Goal: Task Accomplishment & Management: Manage account settings

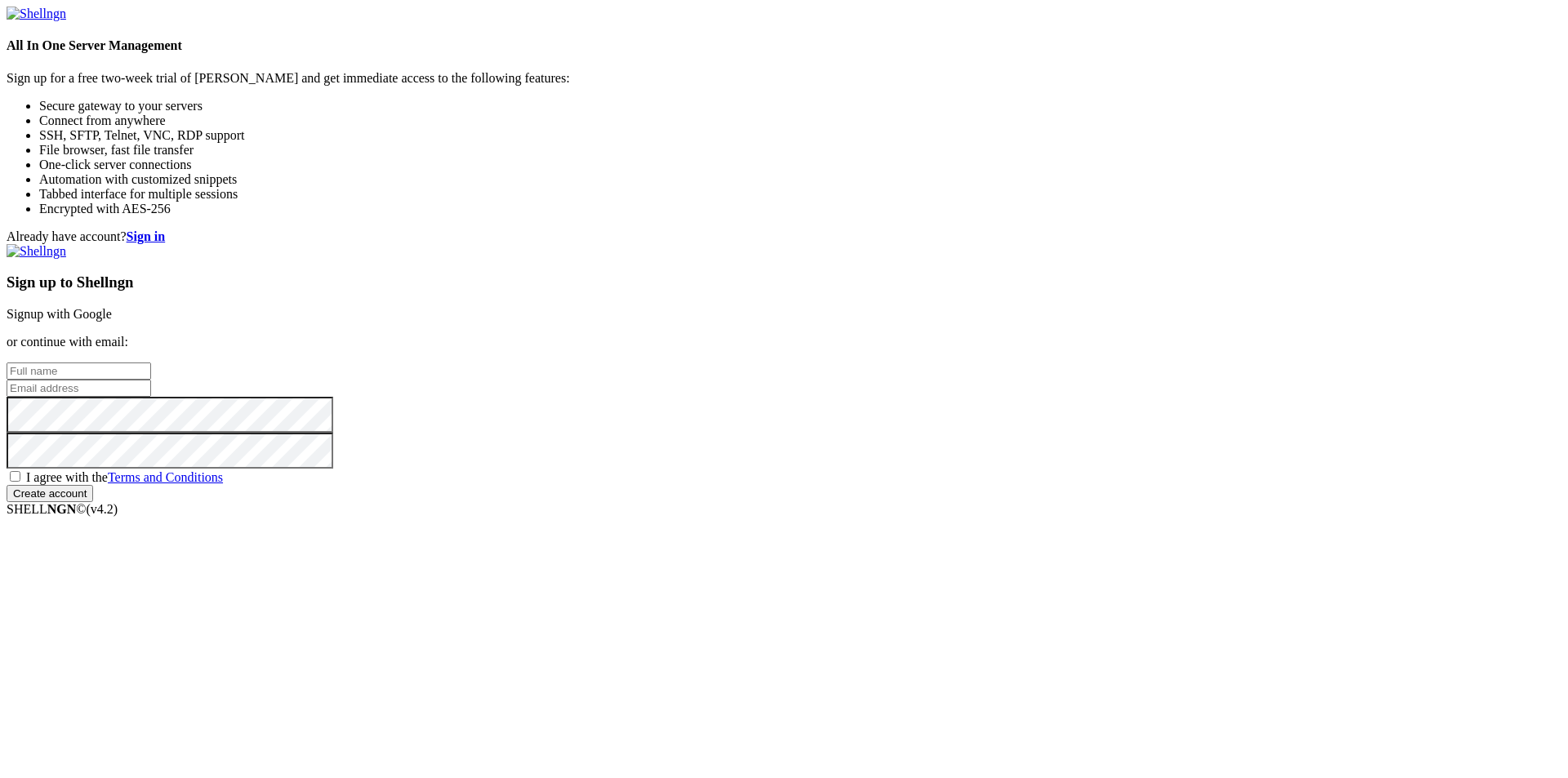
click at [112, 307] on link "Signup with Google" at bounding box center [59, 314] width 106 height 14
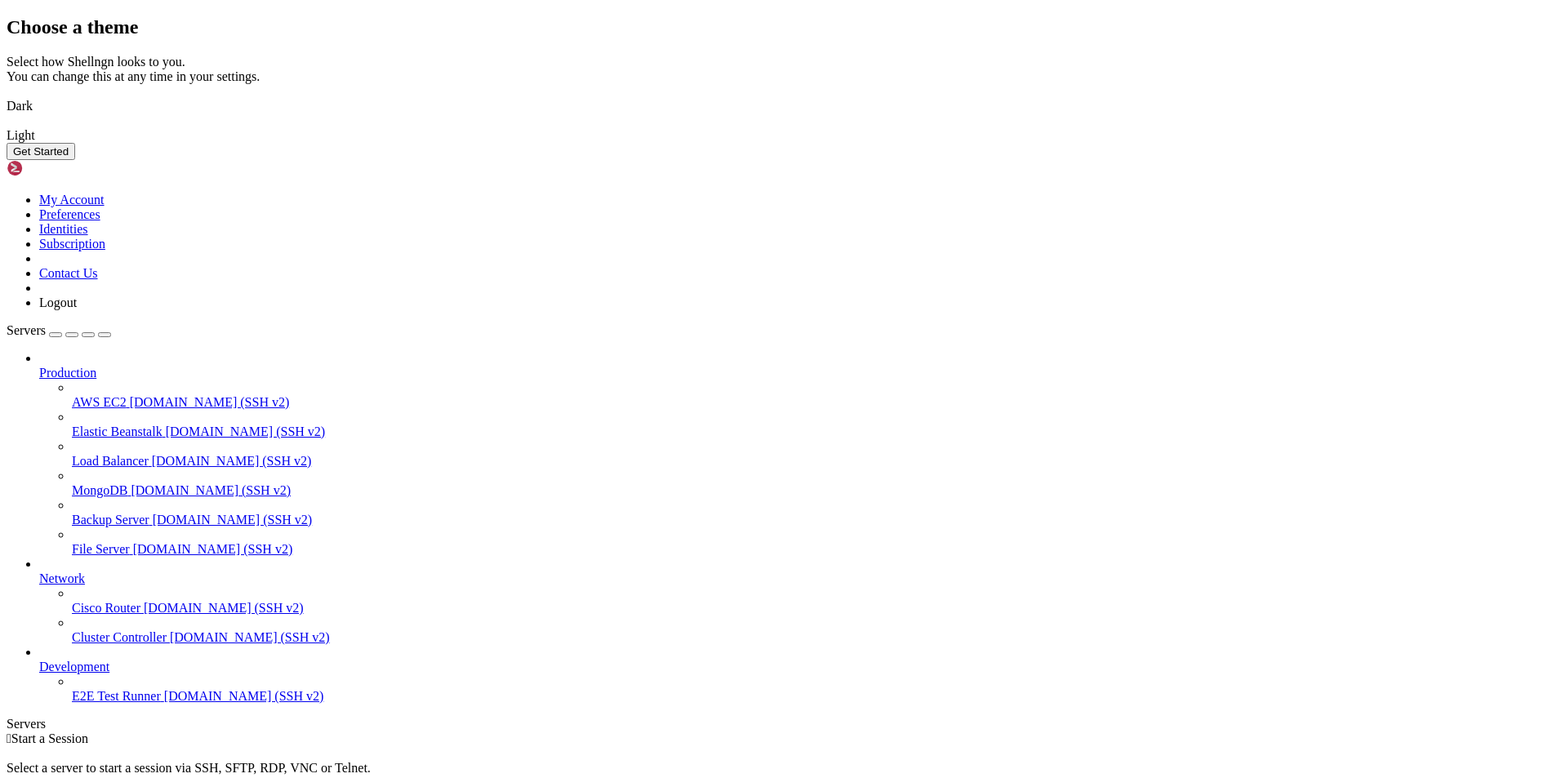
click at [6, 96] on img at bounding box center [6, 96] width 0 height 0
click at [6, 125] on img at bounding box center [6, 125] width 0 height 0
click at [6, 96] on img at bounding box center [6, 96] width 0 height 0
click at [1027, 160] on div "Get Started" at bounding box center [784, 151] width 1555 height 17
click at [75, 160] on button "Get Started" at bounding box center [40, 151] width 69 height 17
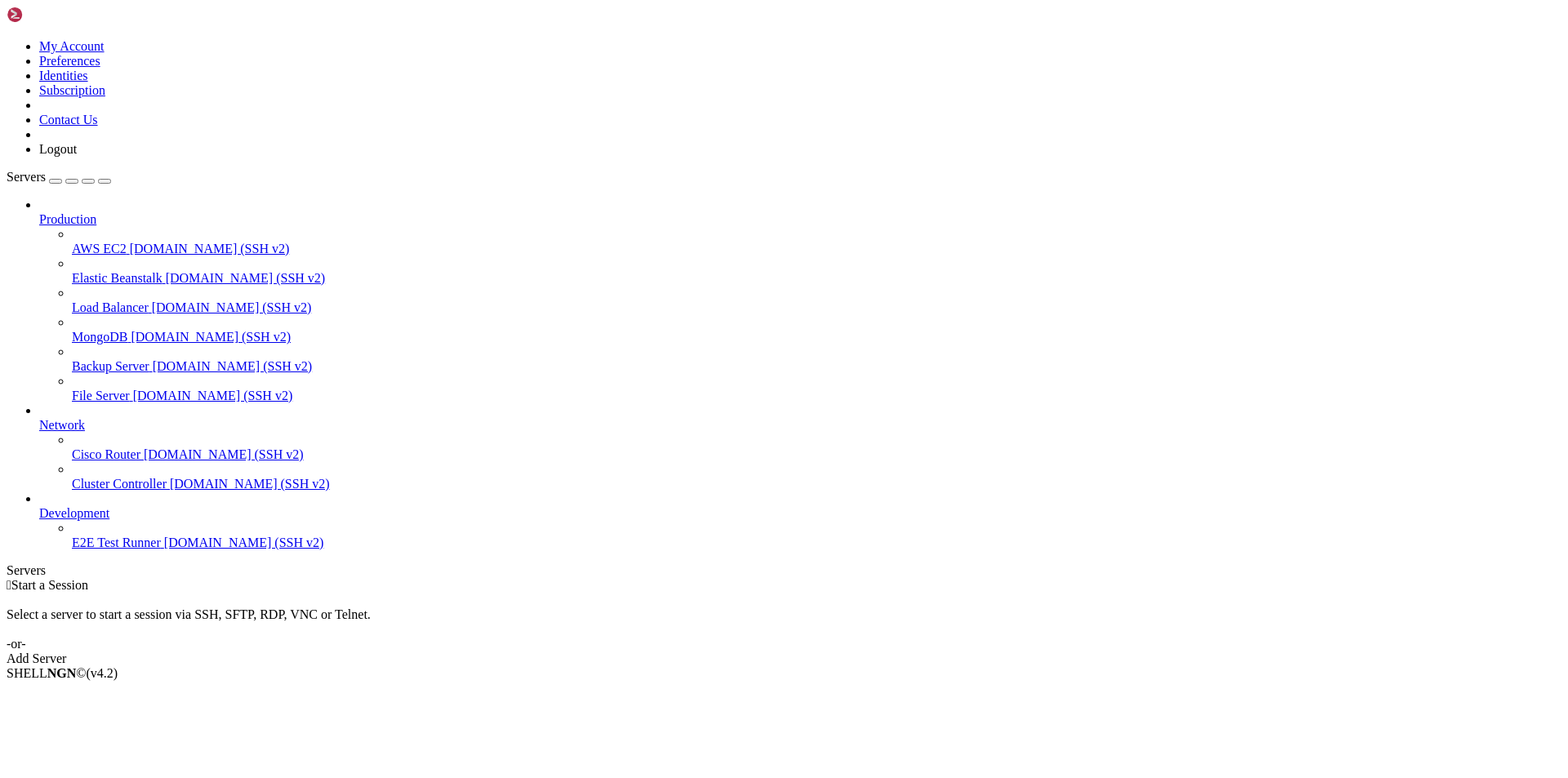
click at [916, 651] on link "Add Server" at bounding box center [784, 658] width 1555 height 14
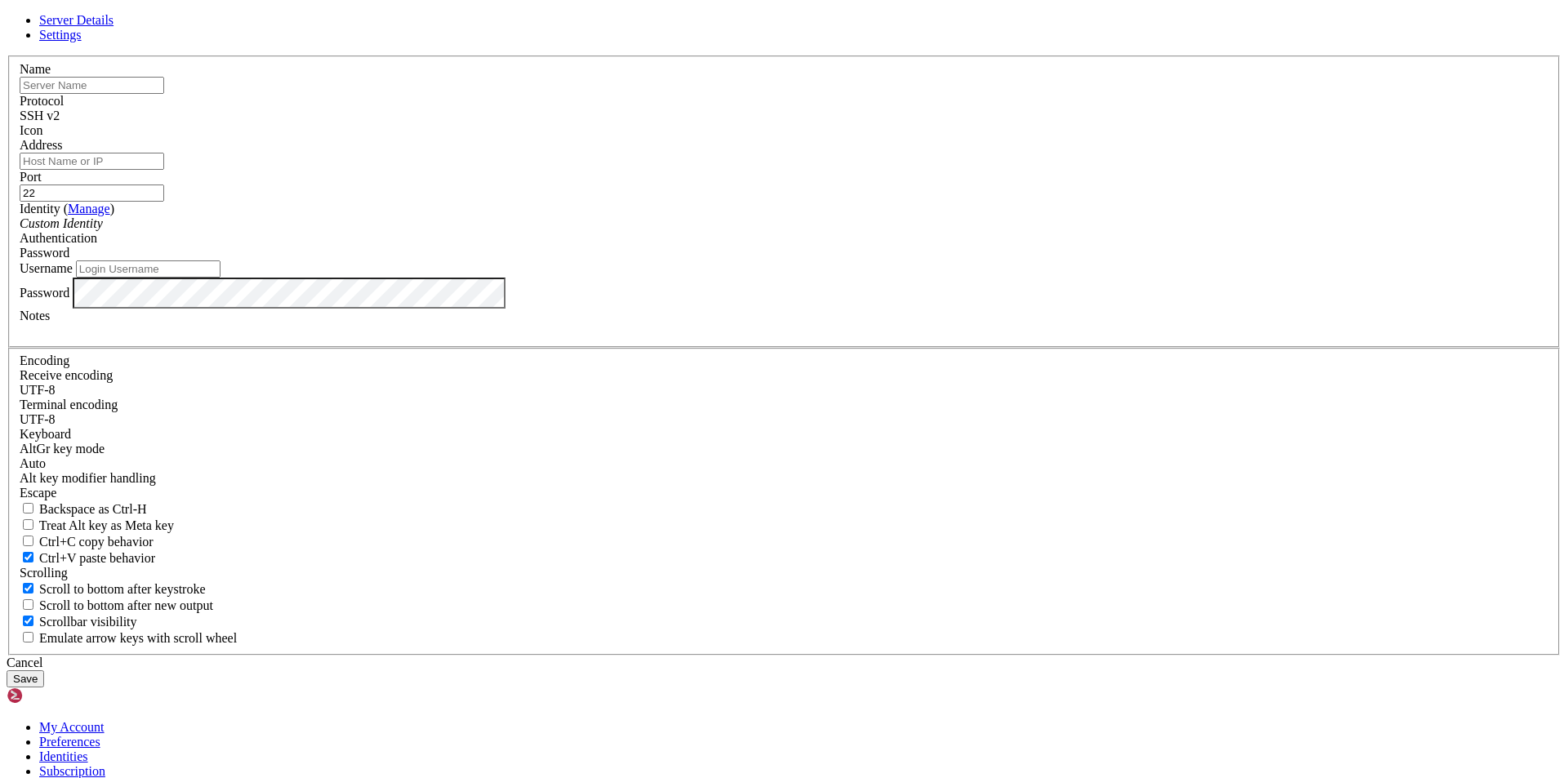
click at [164, 94] on input "text" at bounding box center [92, 85] width 145 height 17
click at [164, 170] on input "Address" at bounding box center [92, 161] width 145 height 17
drag, startPoint x: 690, startPoint y: 234, endPoint x: 501, endPoint y: 250, distance: 189.7
click at [501, 250] on div "Server Details Settings Name [TECHNICAL_ID] Protocol SSH v2 Icon" at bounding box center [784, 351] width 1555 height 674
type input "Harsh"
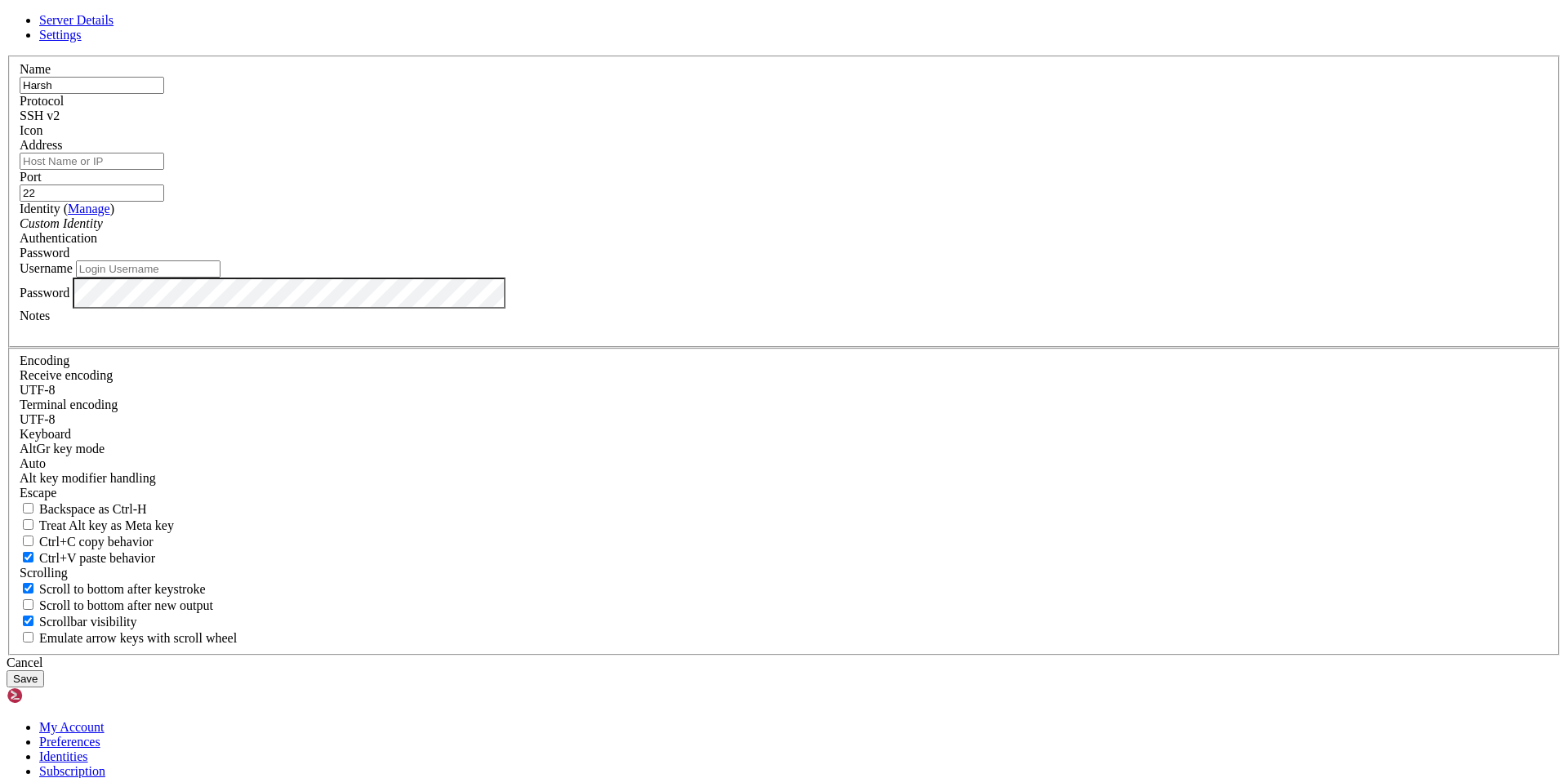
click at [164, 170] on input "Address" at bounding box center [92, 161] width 145 height 17
paste input "[TECHNICAL_ID]"
type input "[TECHNICAL_ID]"
click at [823, 201] on div "Port 22" at bounding box center [784, 186] width 1529 height 32
click at [220, 277] on input "Username" at bounding box center [148, 268] width 145 height 17
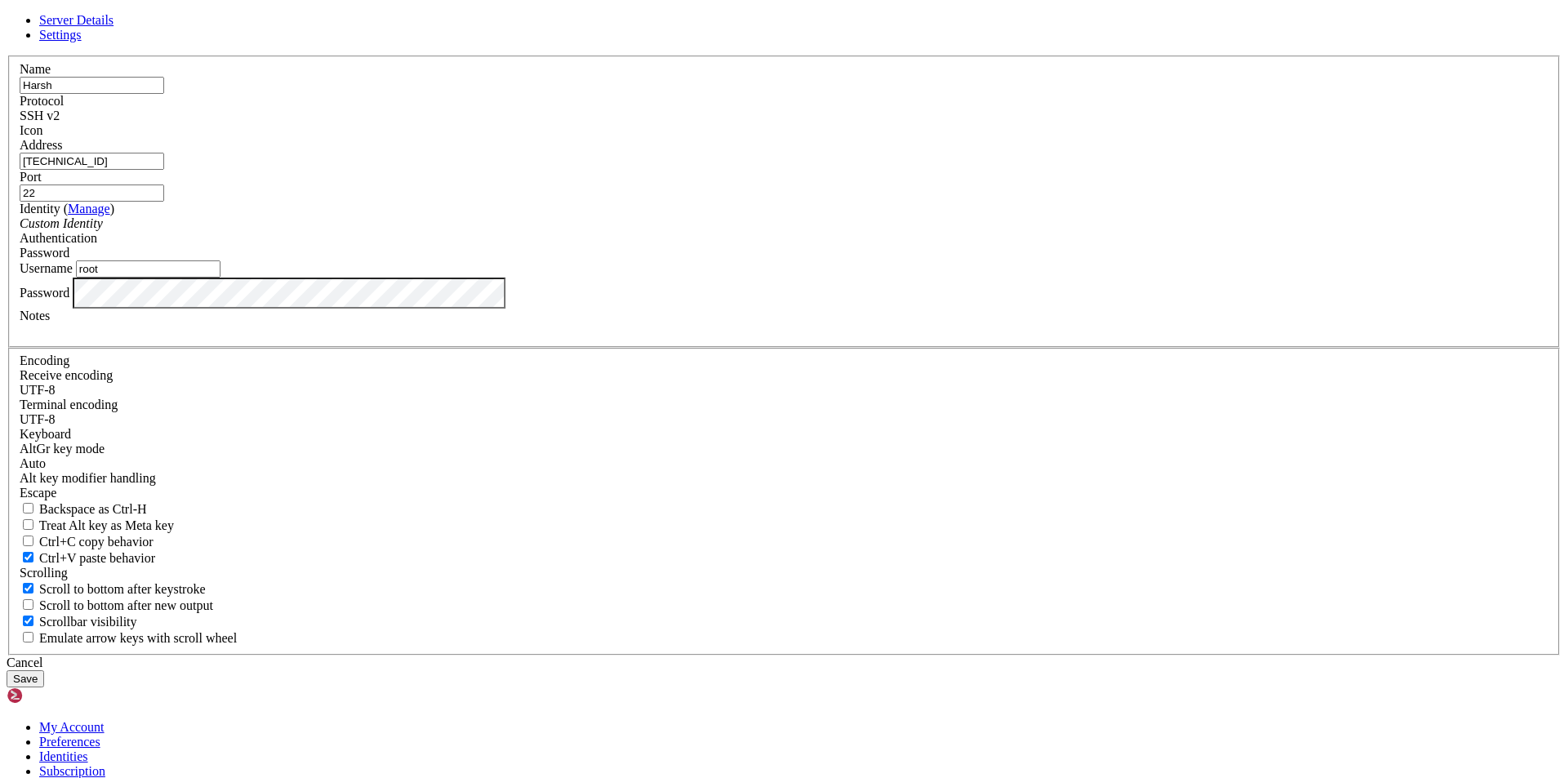
type input "root"
click at [44, 670] on button "Save" at bounding box center [25, 678] width 38 height 17
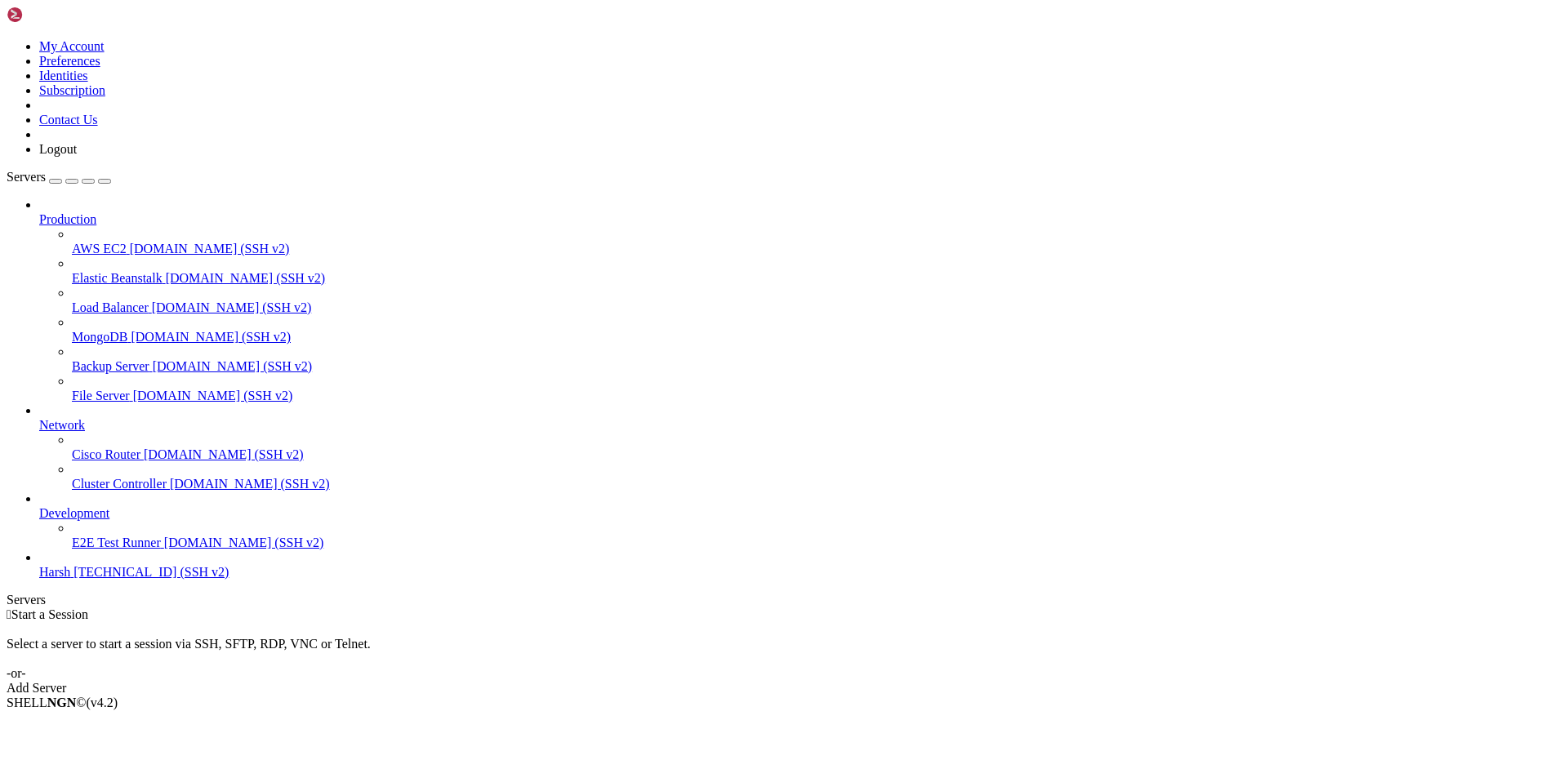
click at [73, 359] on link "Backup Server [DOMAIN_NAME] (SSH v2)" at bounding box center [816, 367] width 1489 height 14
click at [131, 330] on span "[DOMAIN_NAME] (SSH v2)" at bounding box center [210, 337] width 160 height 14
click at [101, 389] on link "File Server [DOMAIN_NAME] (SSH v2)" at bounding box center [816, 396] width 1489 height 14
click at [145, 241] on span "[DOMAIN_NAME] (SSH v2)" at bounding box center [209, 249] width 160 height 14
click at [165, 271] on span "[DOMAIN_NAME] (SSH v2)" at bounding box center [245, 278] width 160 height 14
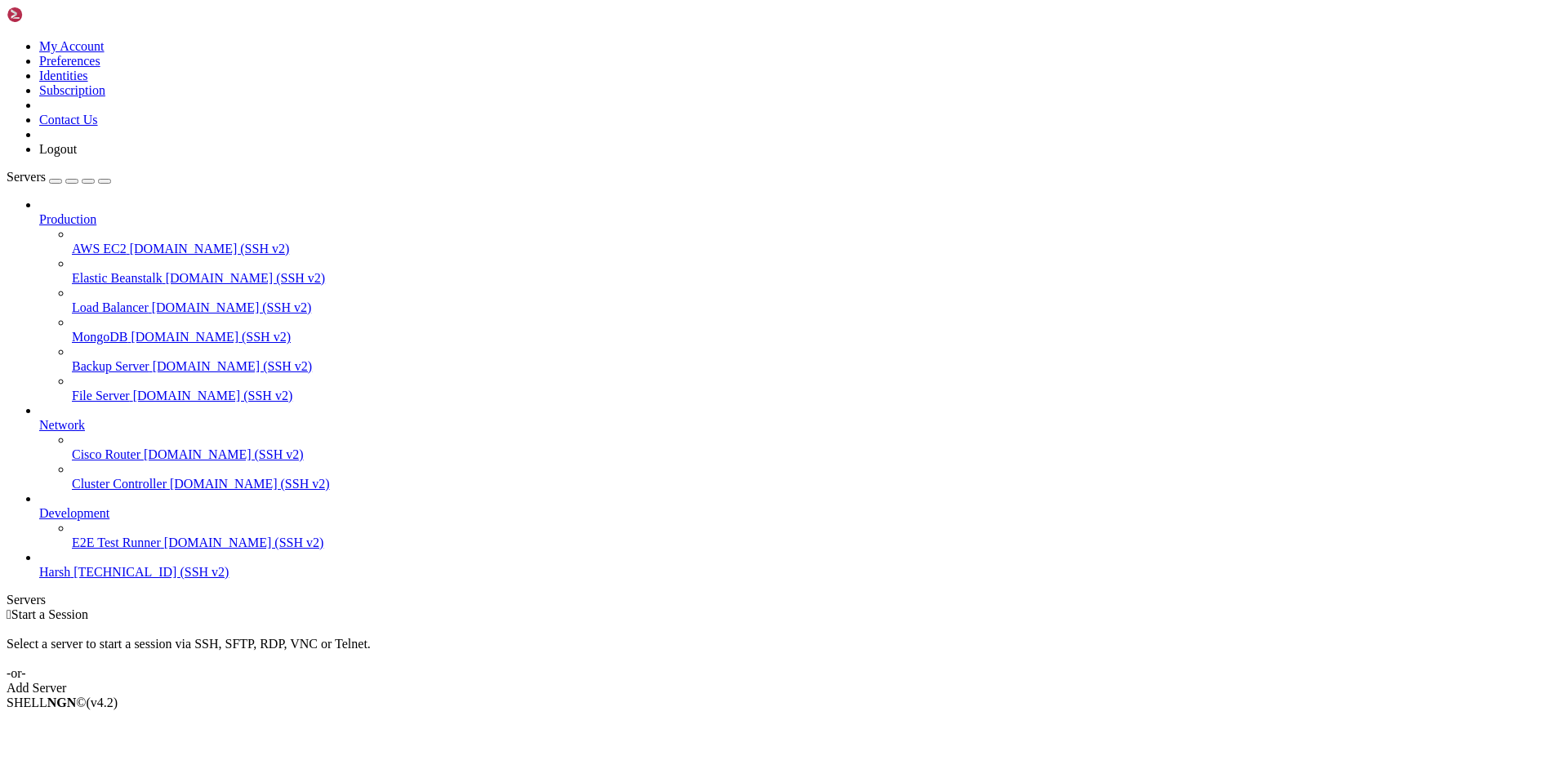
click at [133, 300] on span "Load Balancer" at bounding box center [110, 308] width 77 height 14
click at [127, 330] on span "MongoDB" at bounding box center [99, 337] width 55 height 14
click at [121, 447] on link "Cisco Router [DOMAIN_NAME] (SSH v2)" at bounding box center [816, 454] width 1489 height 14
click at [109, 484] on span "Cluster Controller" at bounding box center [119, 484] width 95 height 14
click at [101, 520] on link "Development" at bounding box center [801, 513] width 1522 height 14
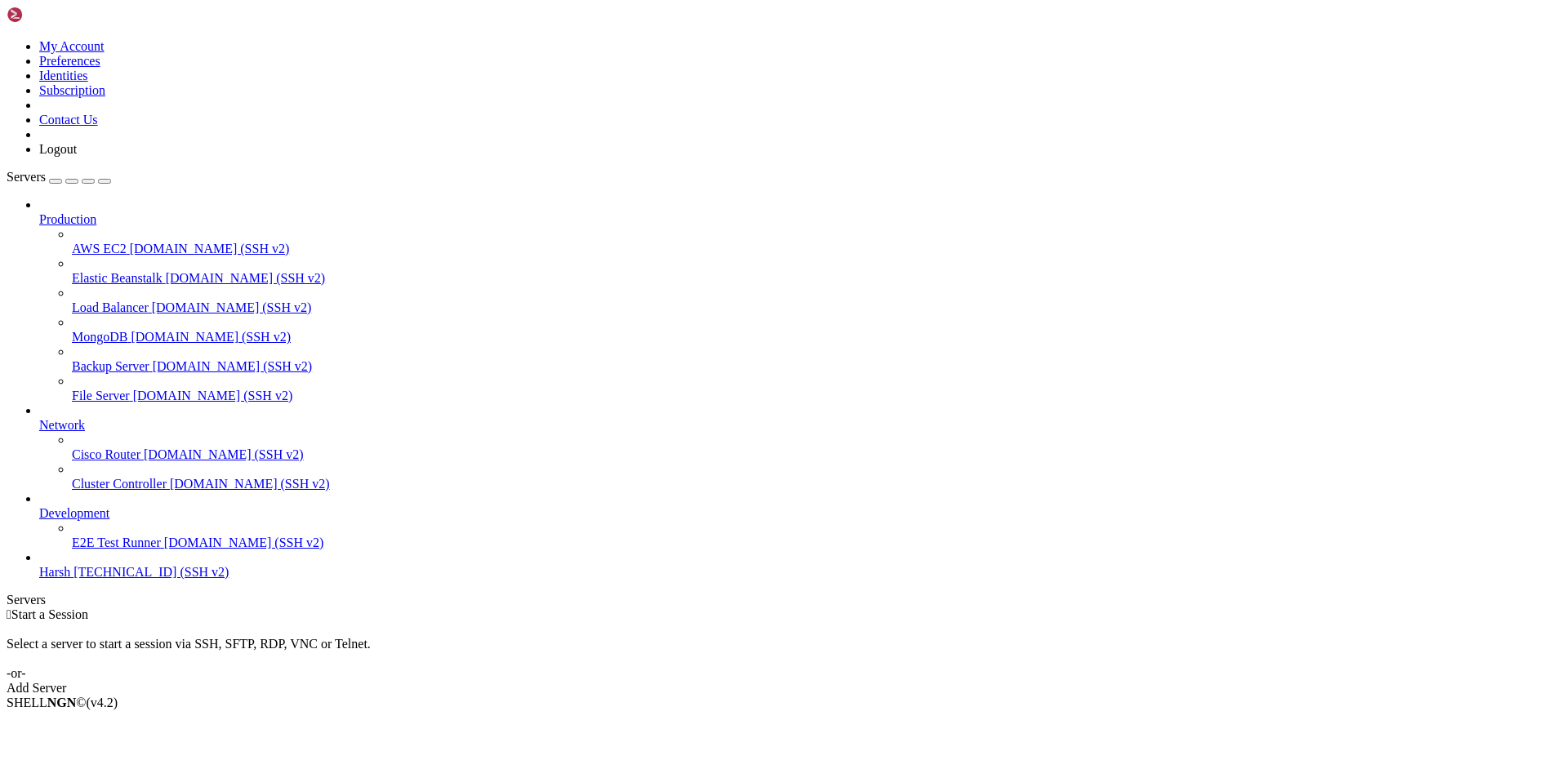
click at [164, 549] on span "[DOMAIN_NAME] (SSH v2)" at bounding box center [243, 543] width 160 height 14
click at [71, 579] on span "Harsh" at bounding box center [55, 572] width 31 height 14
click at [82, 723] on span "Connect" at bounding box center [61, 731] width 43 height 14
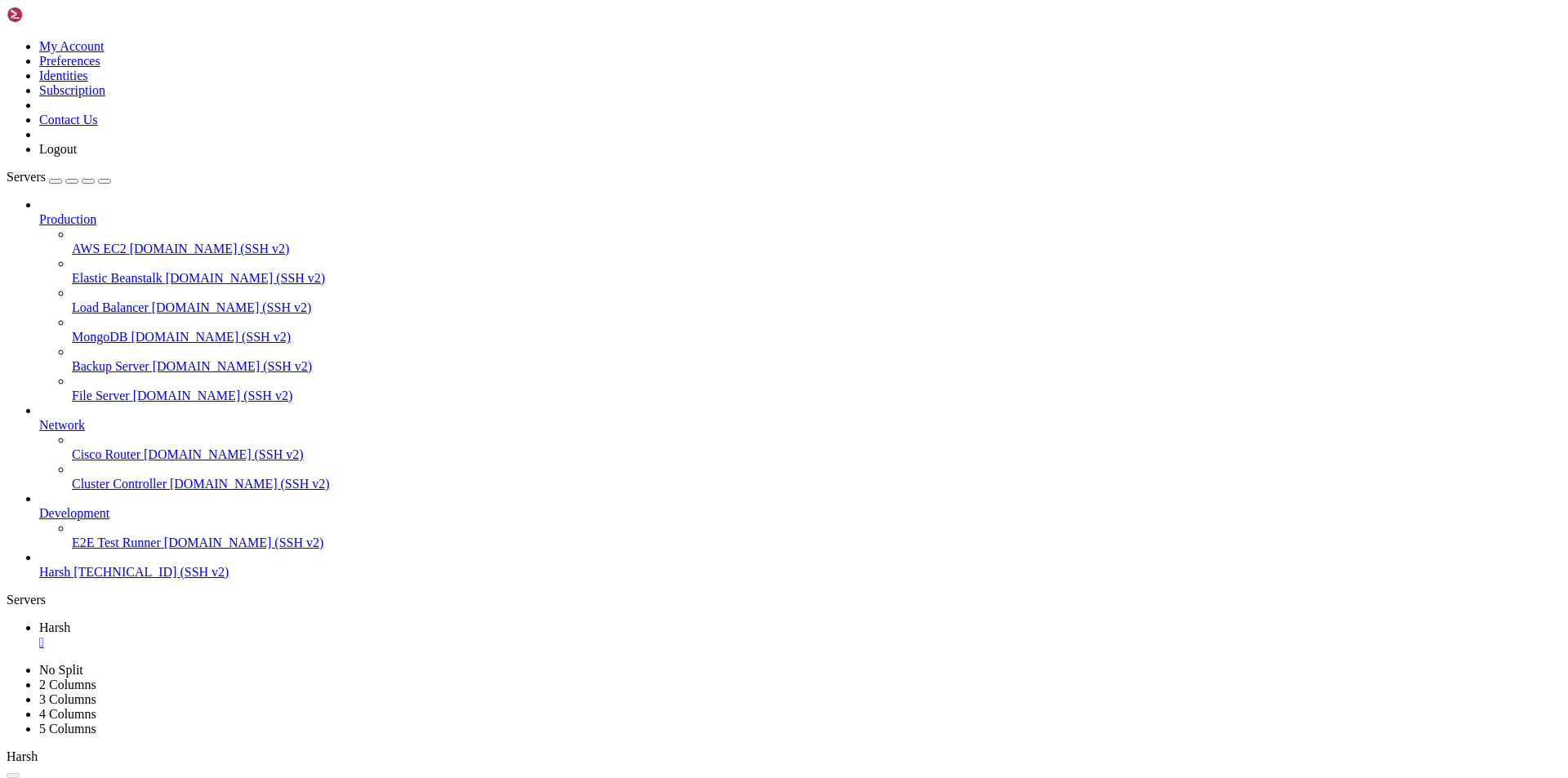
drag, startPoint x: 524, startPoint y: 1209, endPoint x: 453, endPoint y: 1329, distance: 139.4
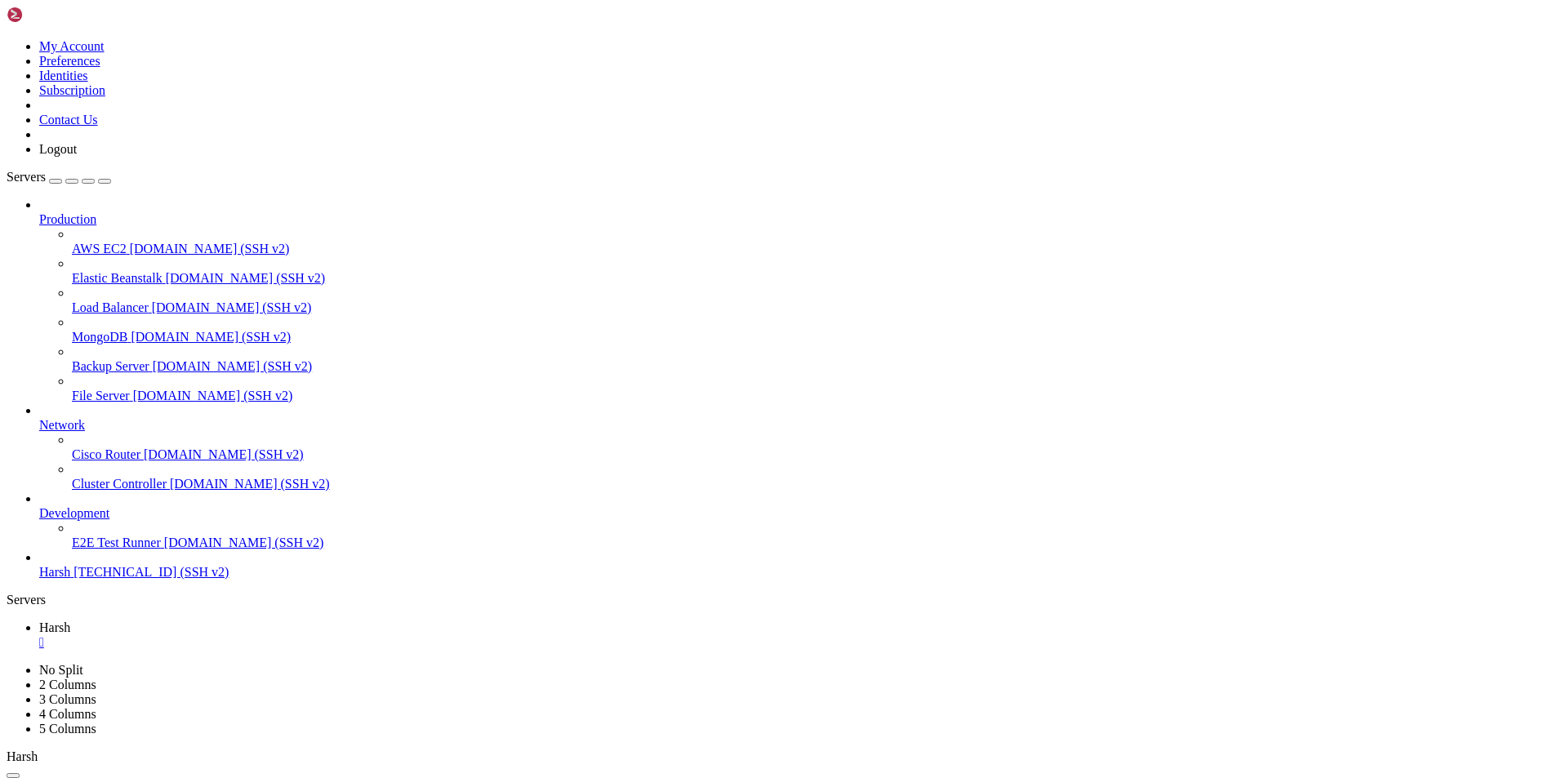
scroll to position [1776, 0]
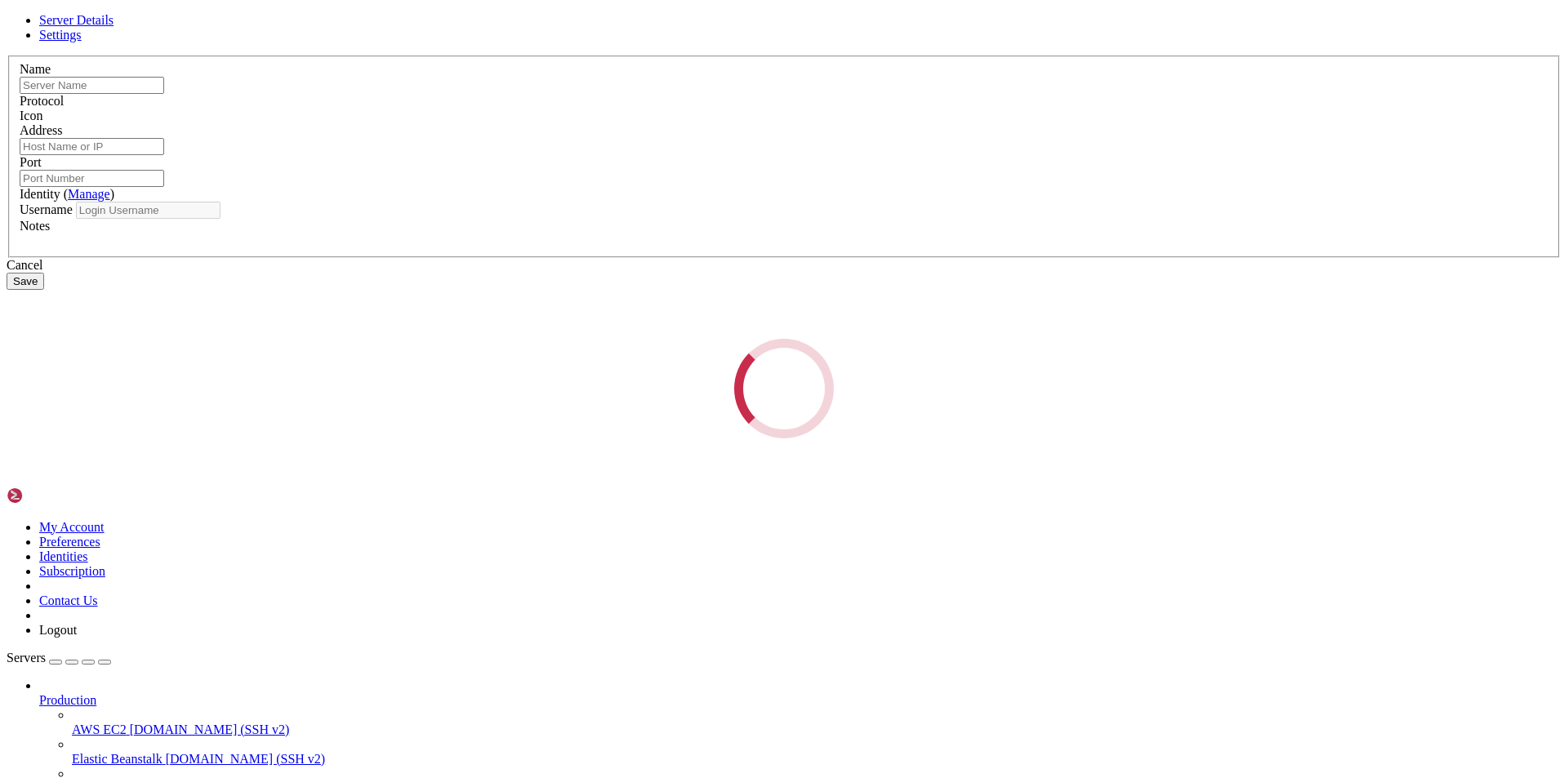
type input "Harsh"
type input "[TECHNICAL_ID]"
type input "22"
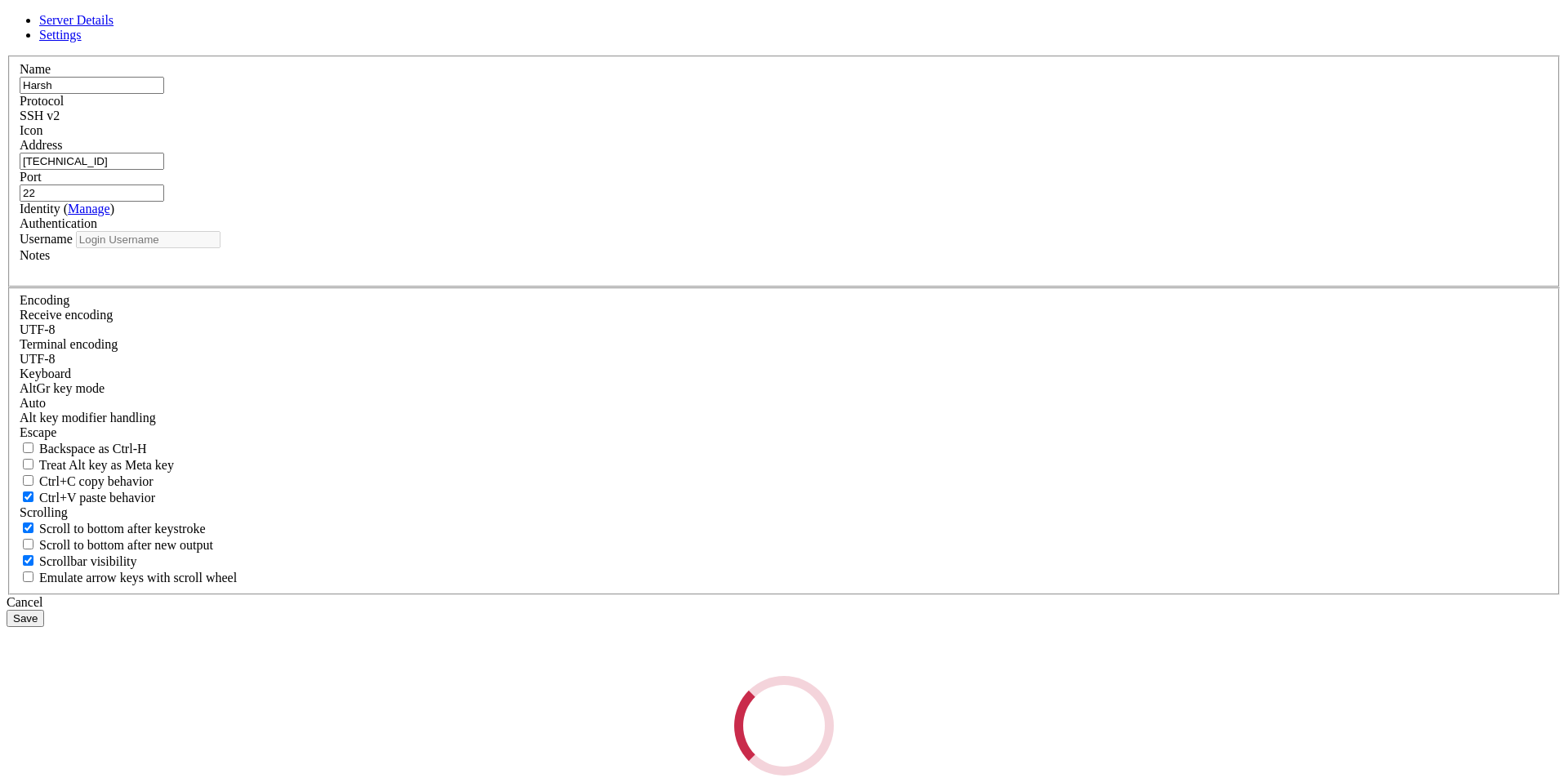
type input "root"
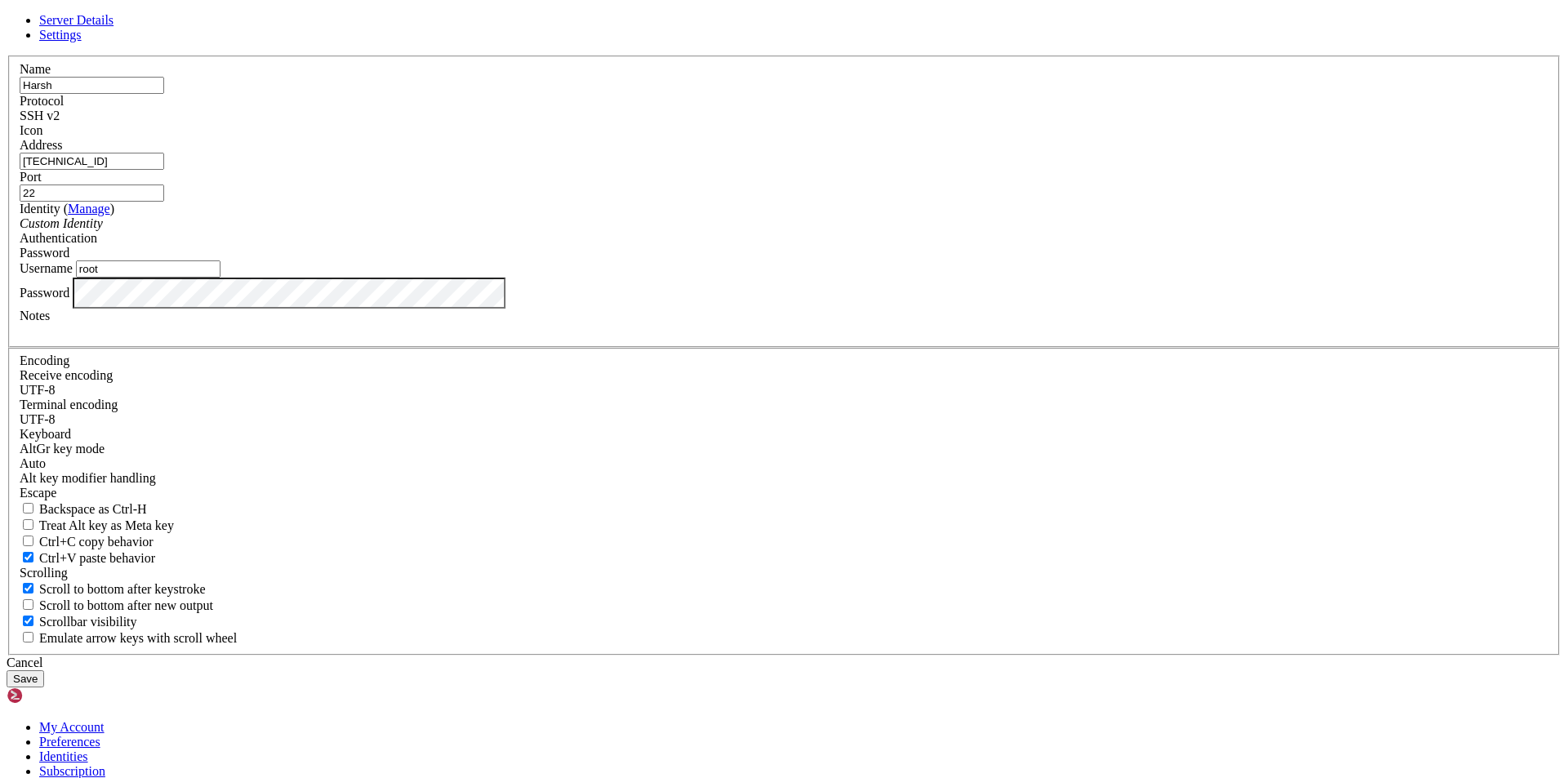
click at [445, 487] on div "Server Details Settings Name [GEOGRAPHIC_DATA] Protocol SSH v2 Icon" at bounding box center [784, 351] width 1555 height 674
click at [44, 670] on button "Save" at bounding box center [25, 678] width 38 height 17
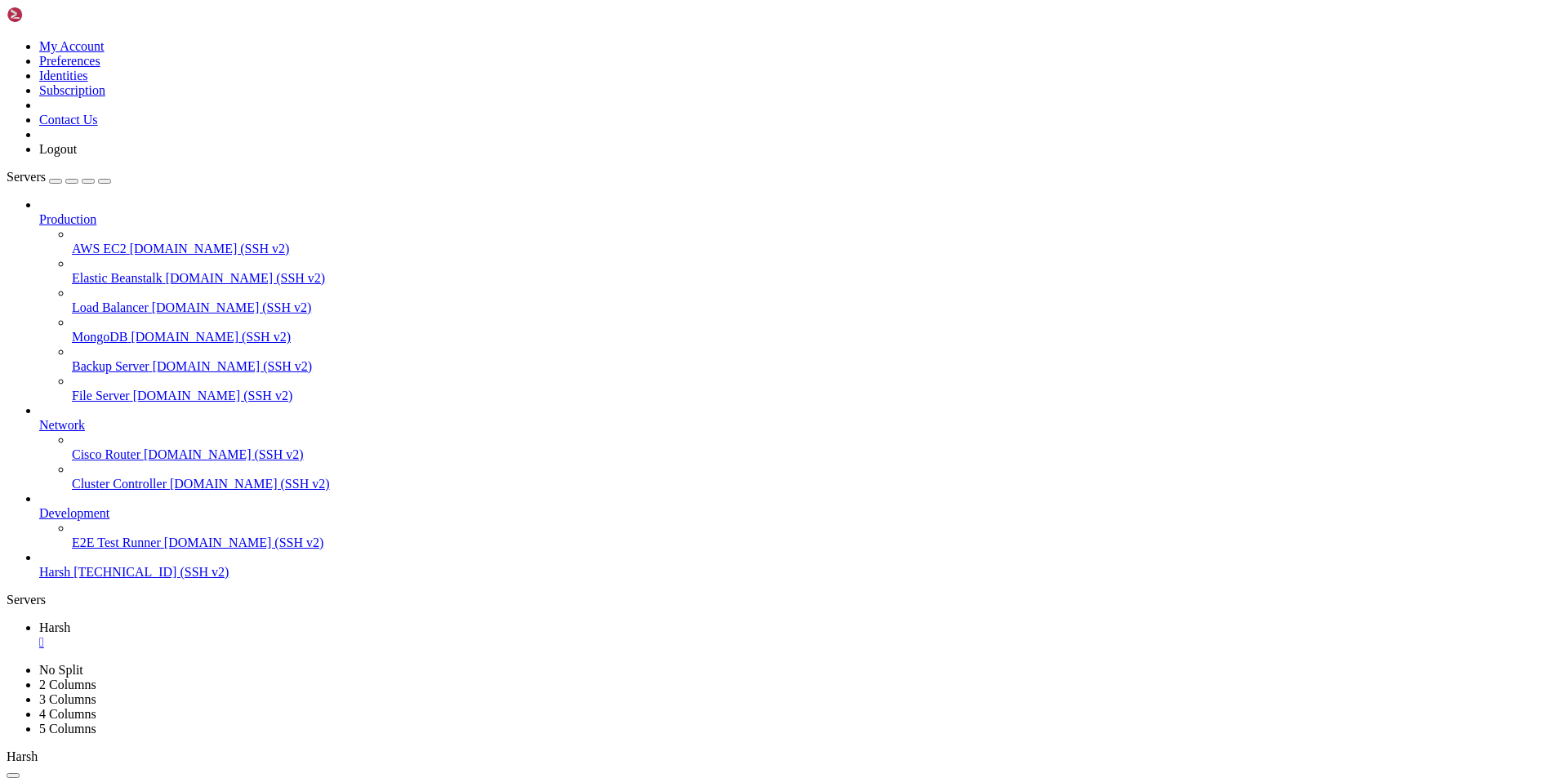
click at [20, 773] on button "button" at bounding box center [13, 774] width 13 height 4
click at [283, 635] on div "" at bounding box center [801, 642] width 1522 height 14
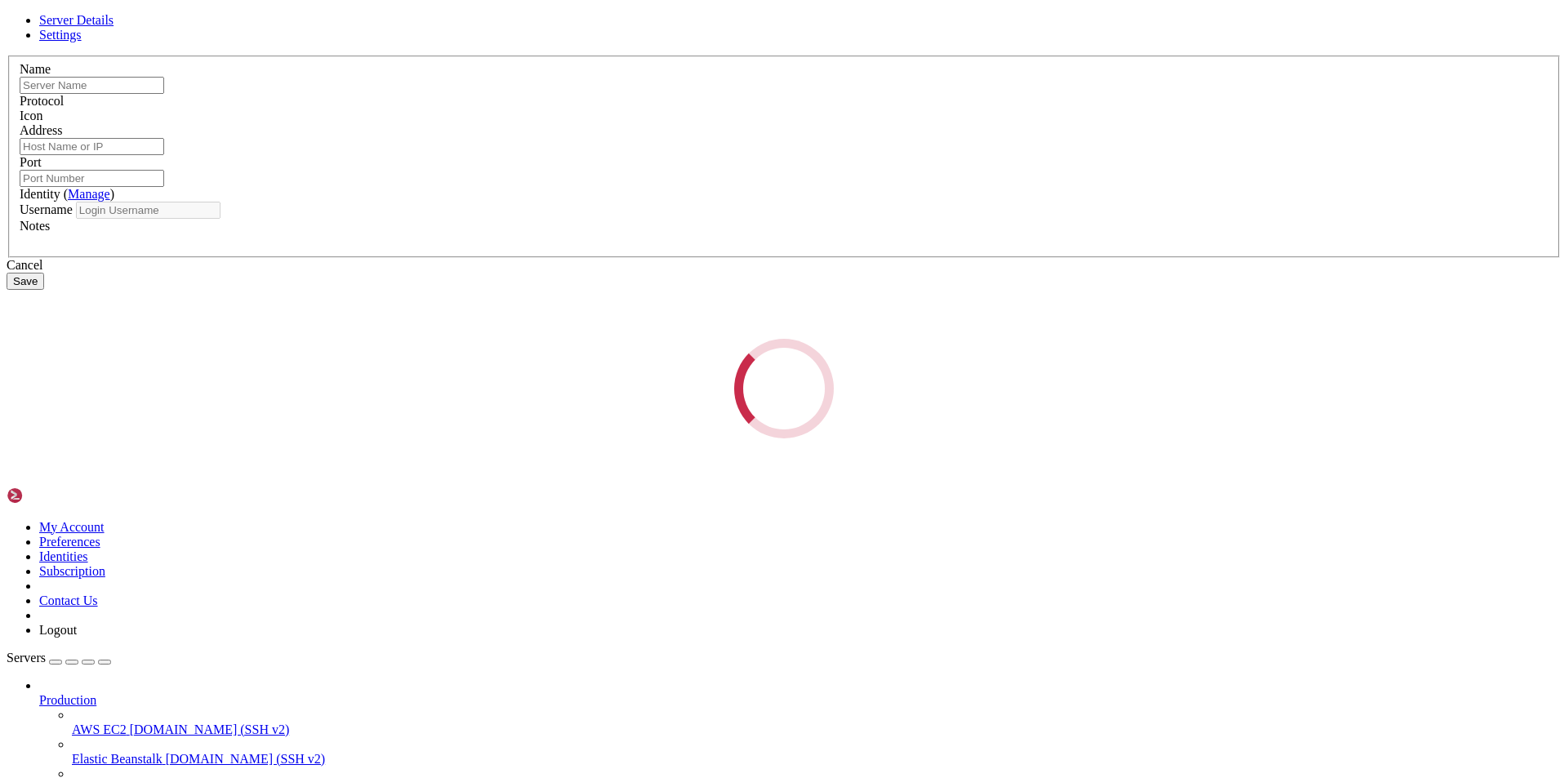
type input "Harsh"
type input "[TECHNICAL_ID]"
type input "22"
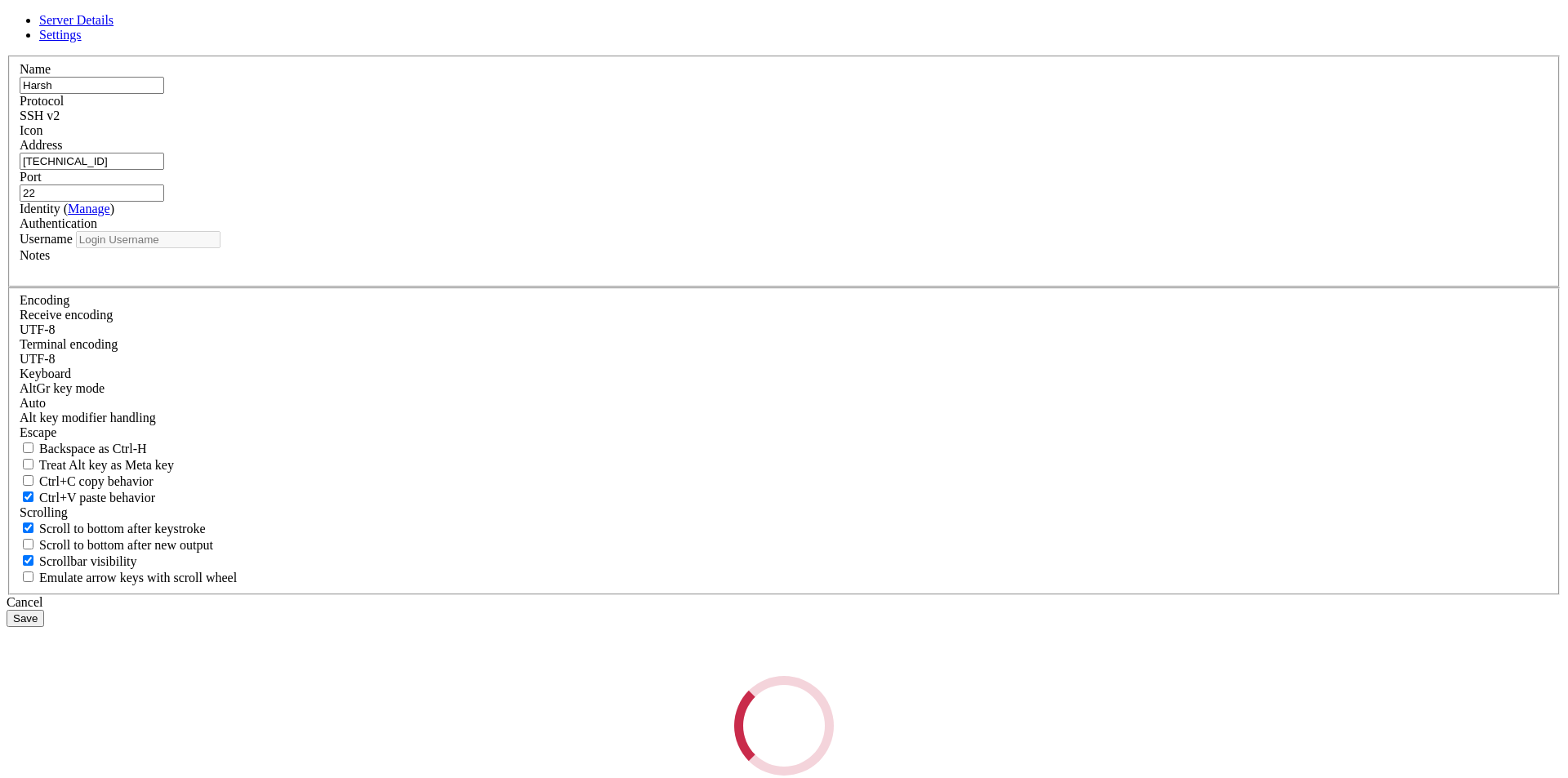
type input "root"
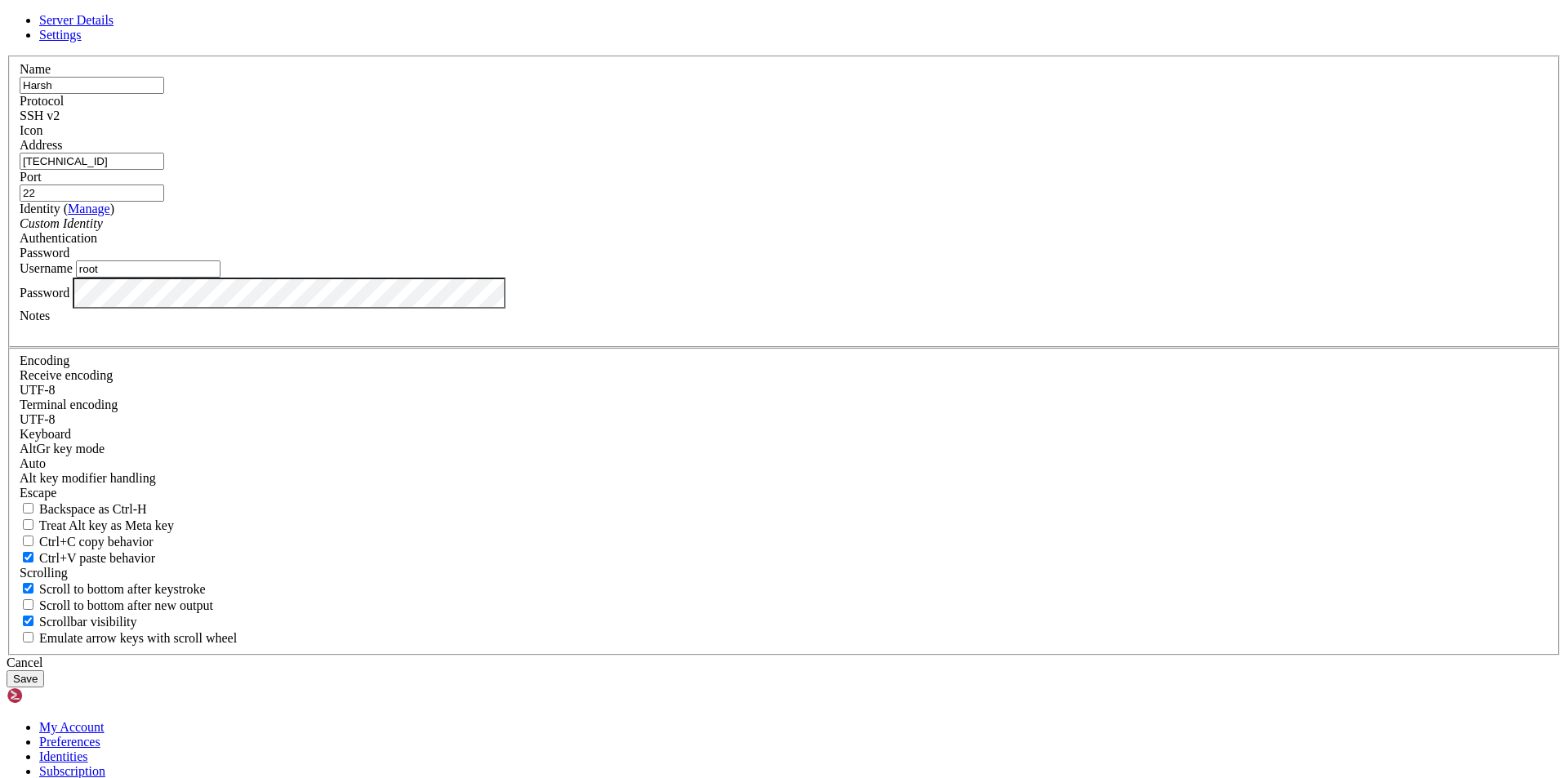
click at [44, 670] on button "Save" at bounding box center [25, 678] width 38 height 17
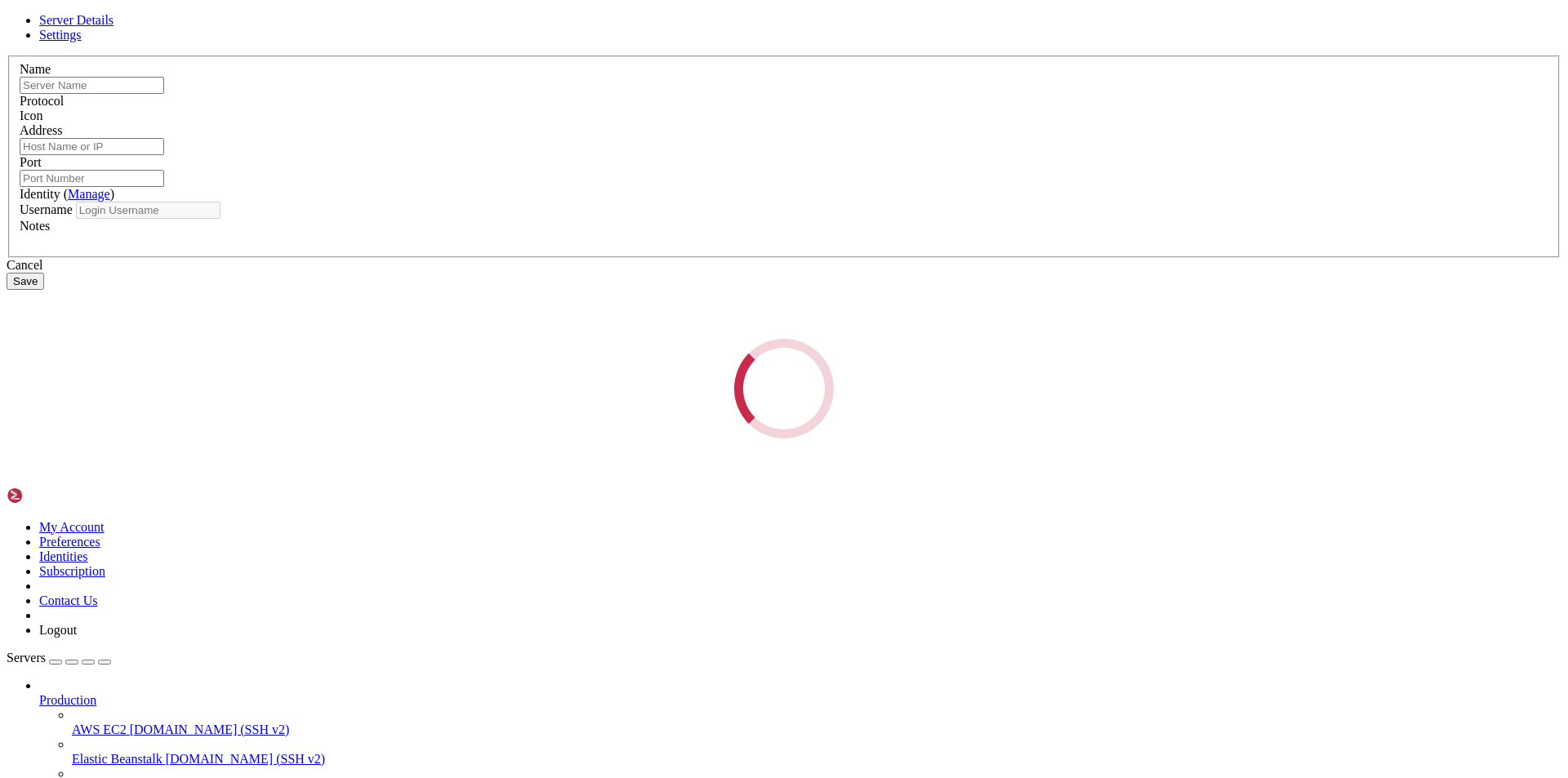
type input "Harsh"
type input "[TECHNICAL_ID]"
type input "22"
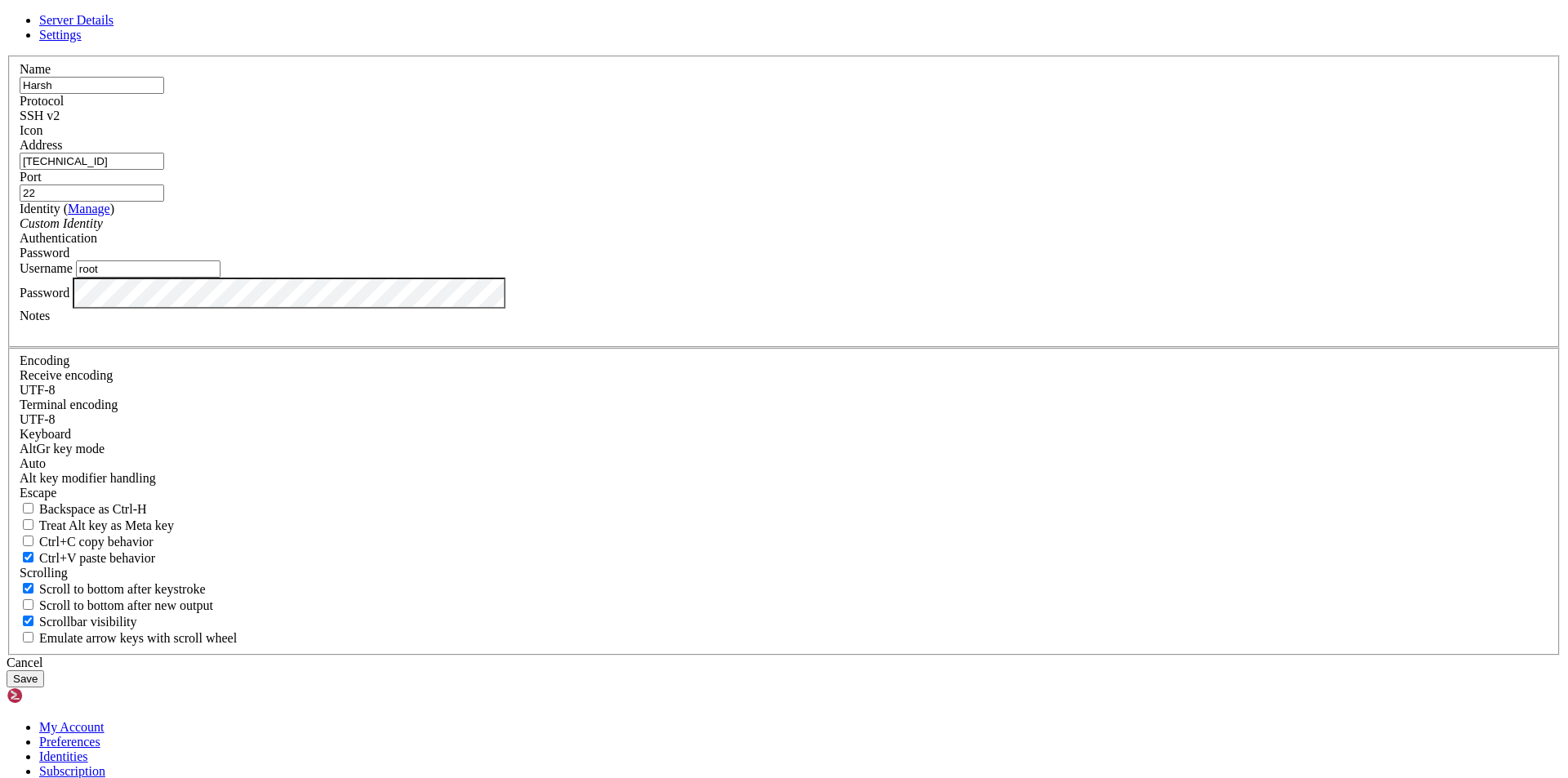
drag, startPoint x: 681, startPoint y: 410, endPoint x: 477, endPoint y: 415, distance: 204.1
click at [477, 415] on div "Server Details Settings Name [GEOGRAPHIC_DATA] Protocol SSH v2 Icon" at bounding box center [784, 351] width 1555 height 674
type input "df"
click at [44, 670] on button "Save" at bounding box center [25, 678] width 38 height 17
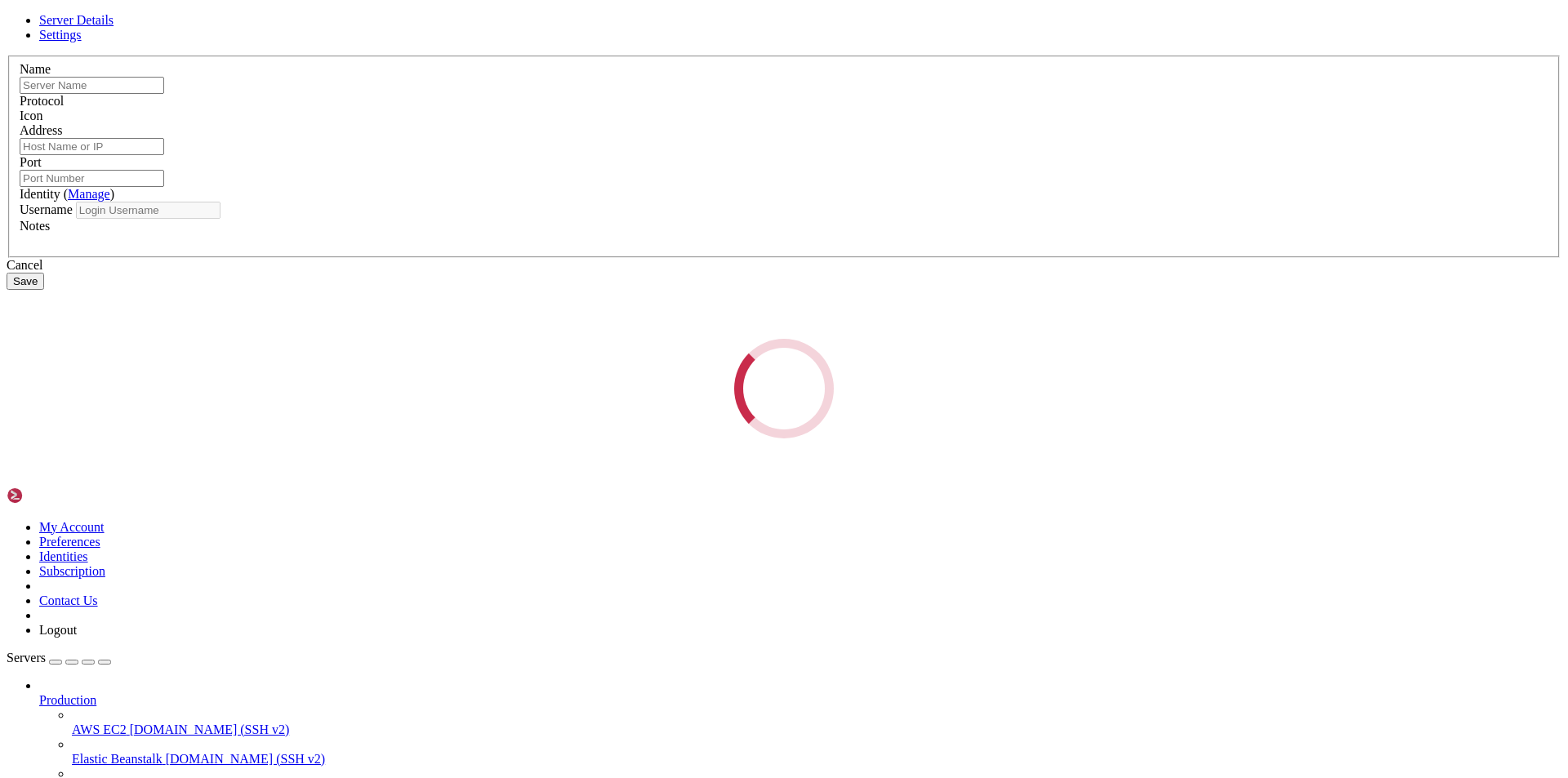
type input "Harsh"
type input "[TECHNICAL_ID]"
type input "22"
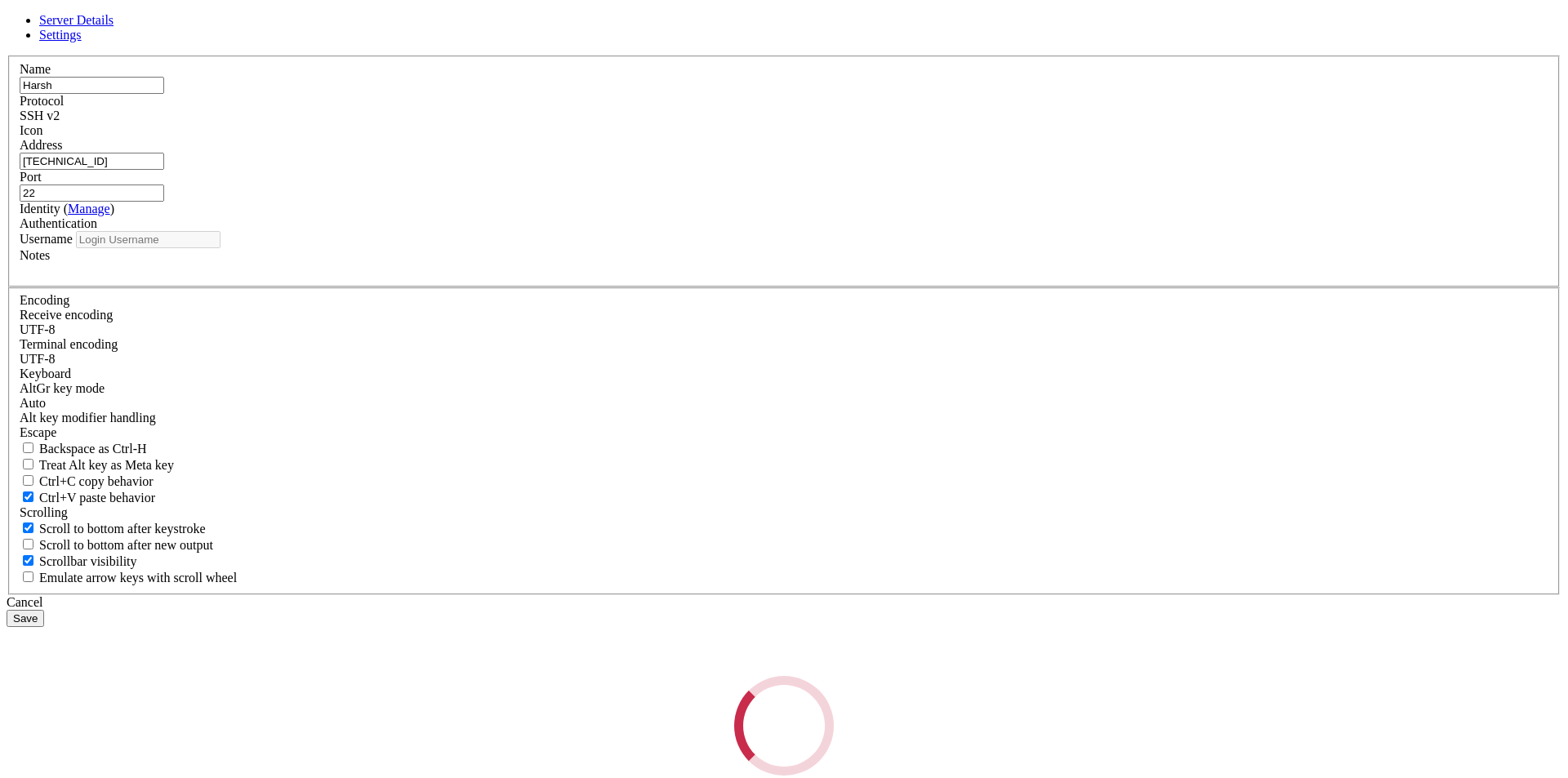
type input "df"
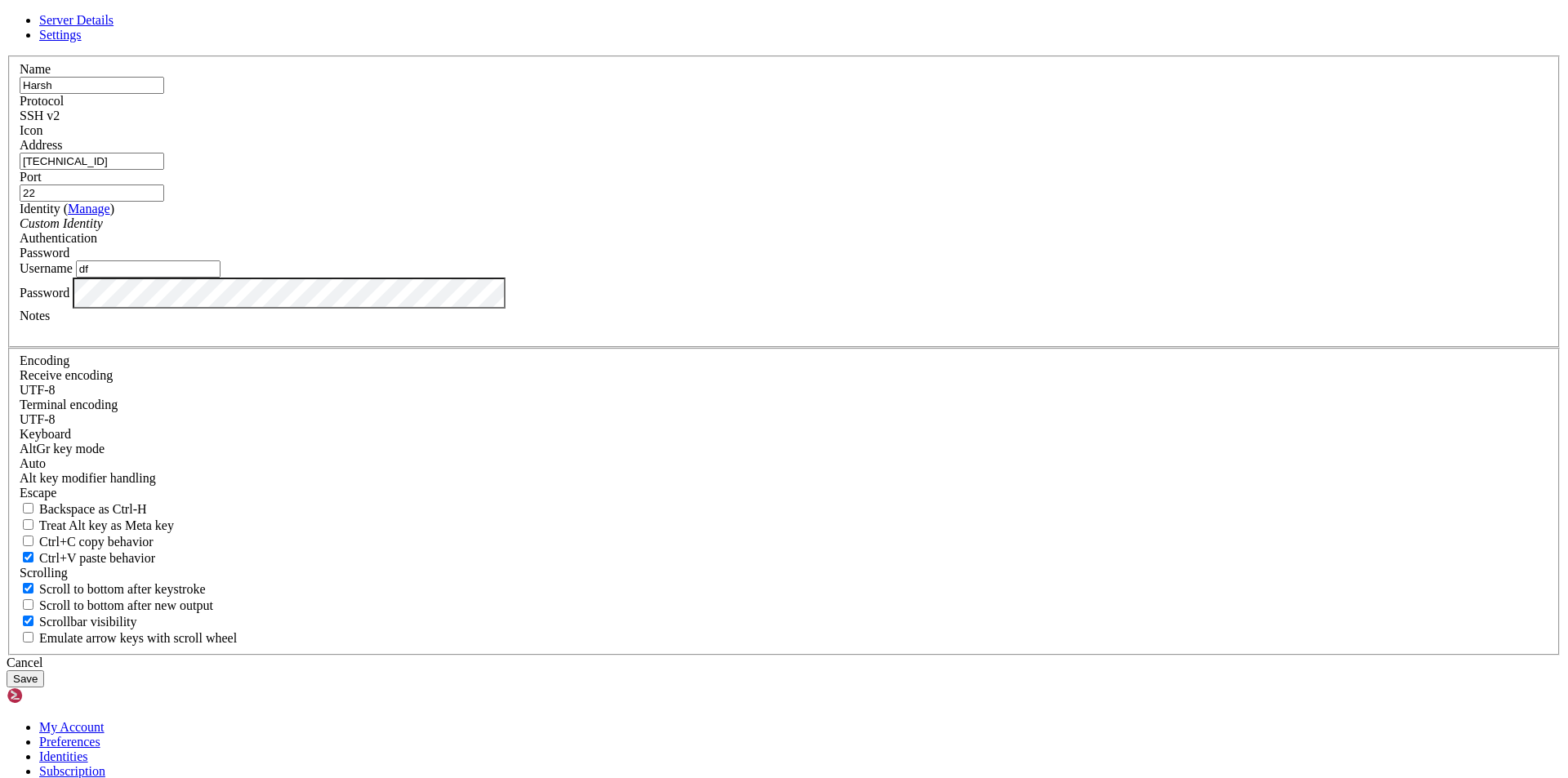
click at [164, 170] on input "[TECHNICAL_ID]" at bounding box center [92, 161] width 145 height 17
type input "72.20.80.121"
click at [44, 670] on button "Save" at bounding box center [25, 678] width 38 height 17
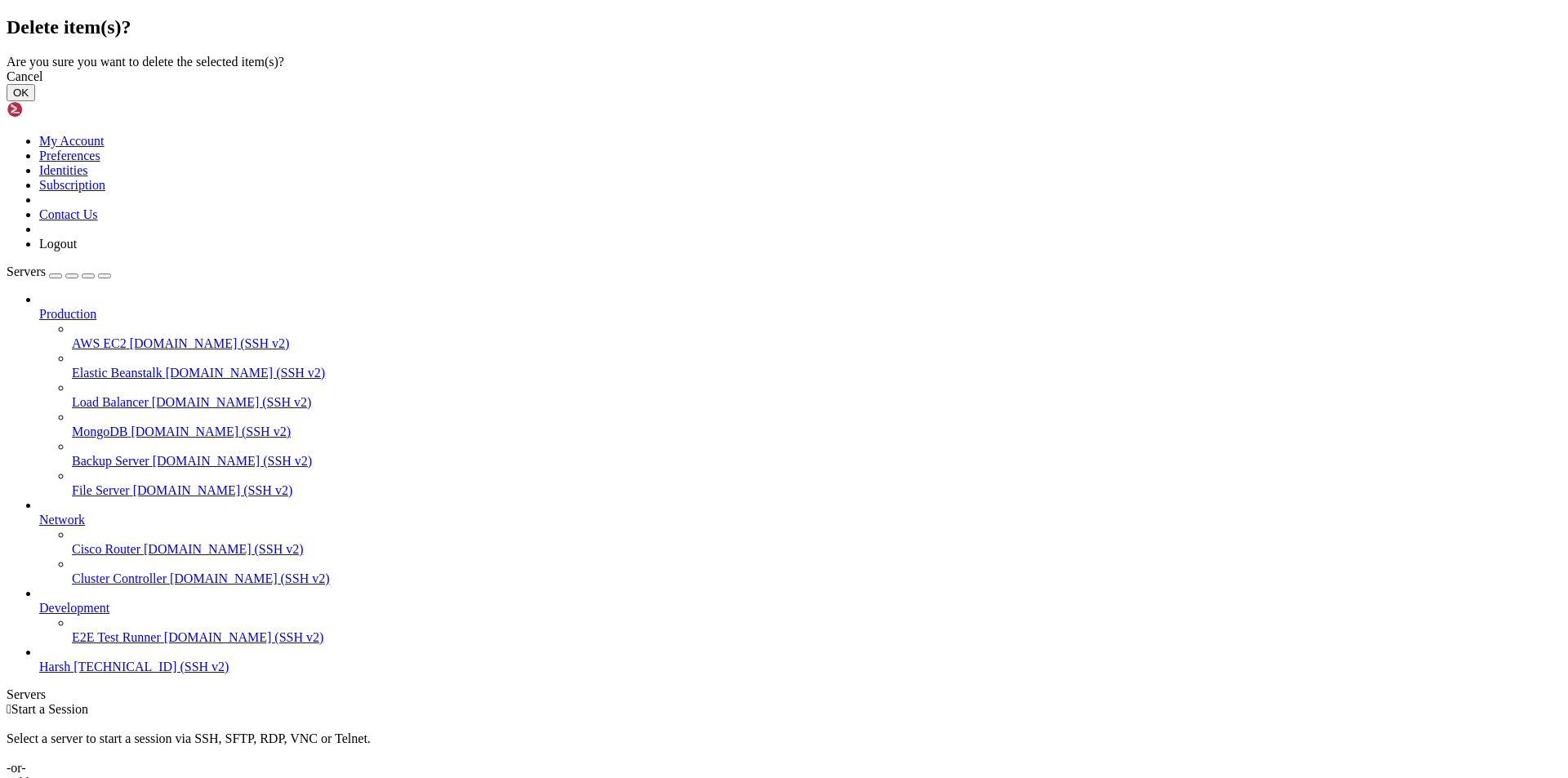
click at [35, 101] on button "OK" at bounding box center [21, 92] width 29 height 17
